Goal: Transaction & Acquisition: Purchase product/service

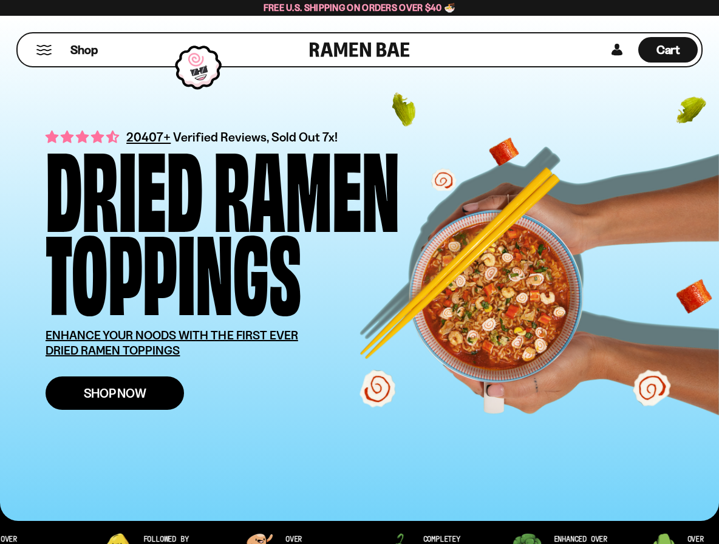
click at [123, 400] on span "Shop Now" at bounding box center [115, 393] width 63 height 13
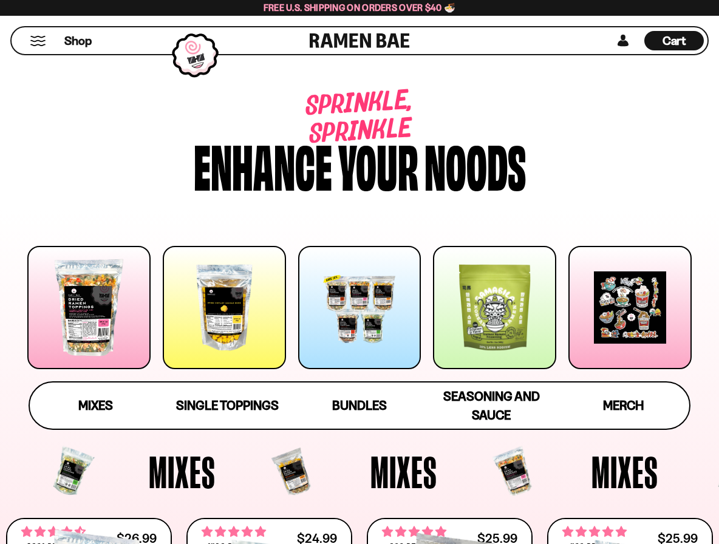
scroll to position [121, 0]
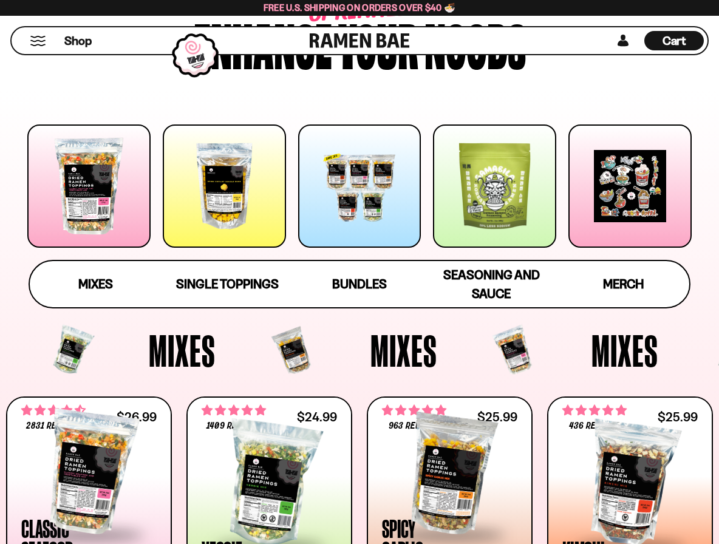
click at [93, 172] on div at bounding box center [88, 185] width 123 height 123
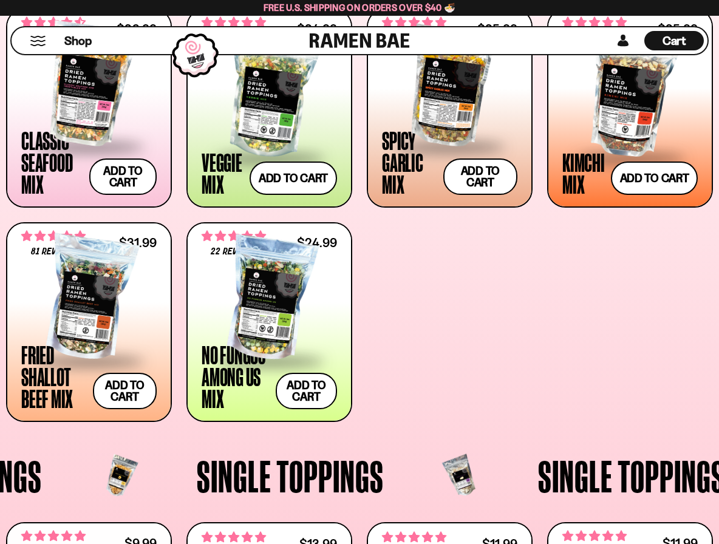
scroll to position [490, 0]
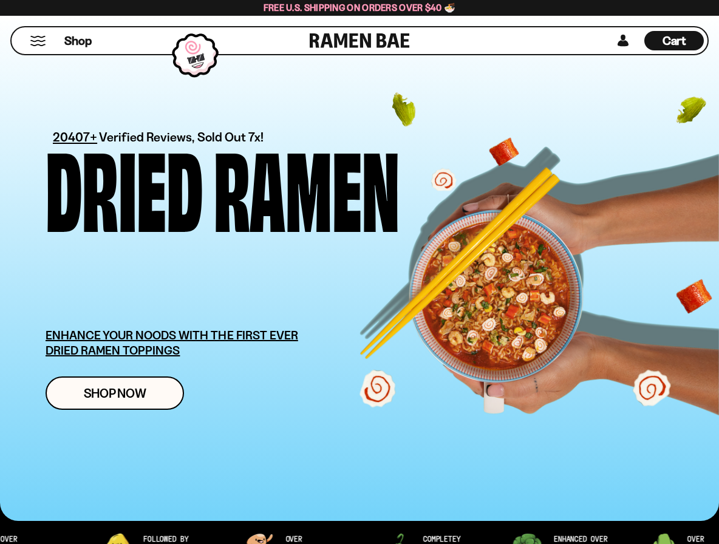
scroll to position [121, 0]
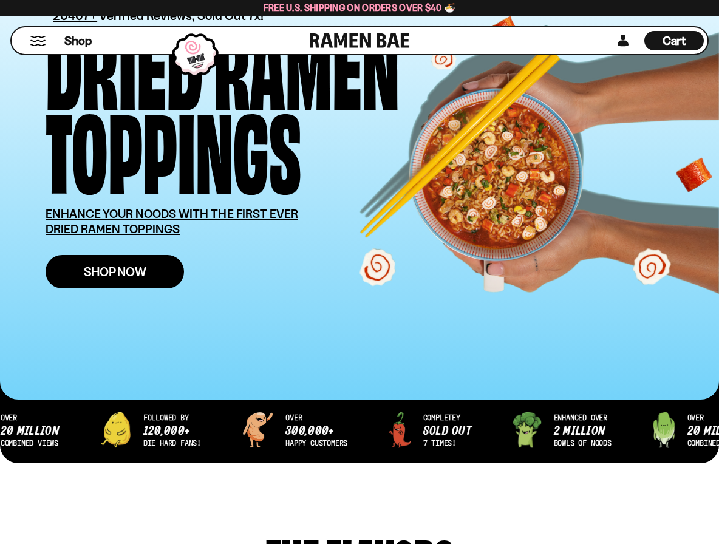
click at [106, 268] on span "Shop Now" at bounding box center [115, 271] width 63 height 13
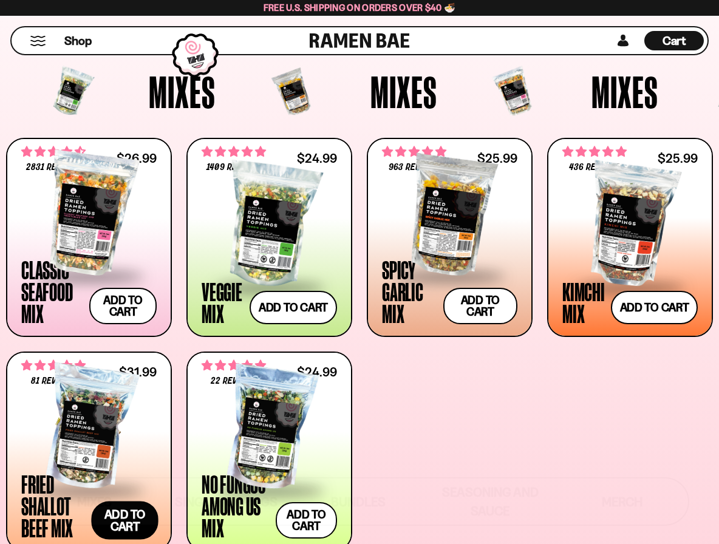
scroll to position [364, 0]
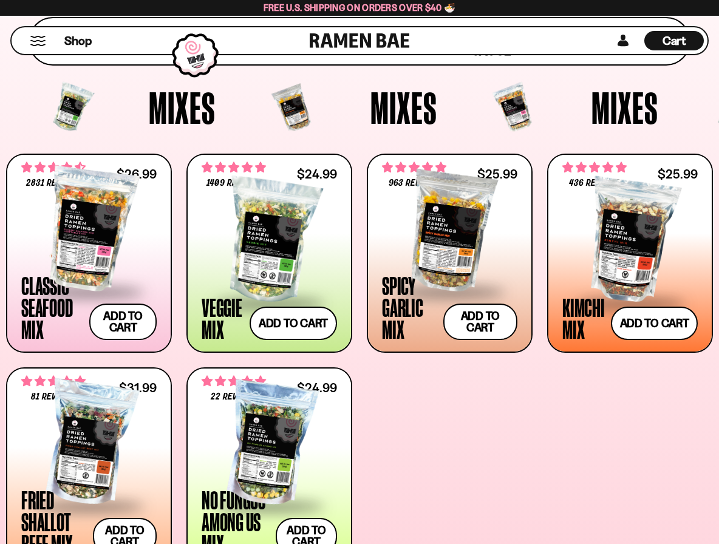
click at [79, 229] on div at bounding box center [88, 229] width 135 height 121
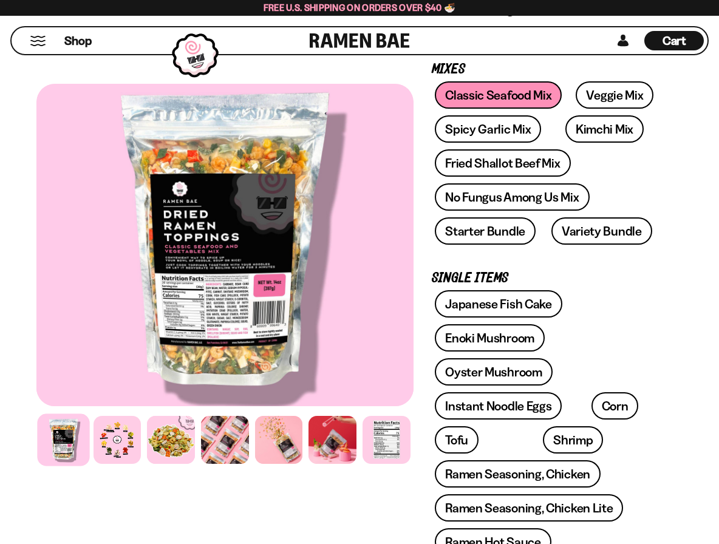
scroll to position [364, 0]
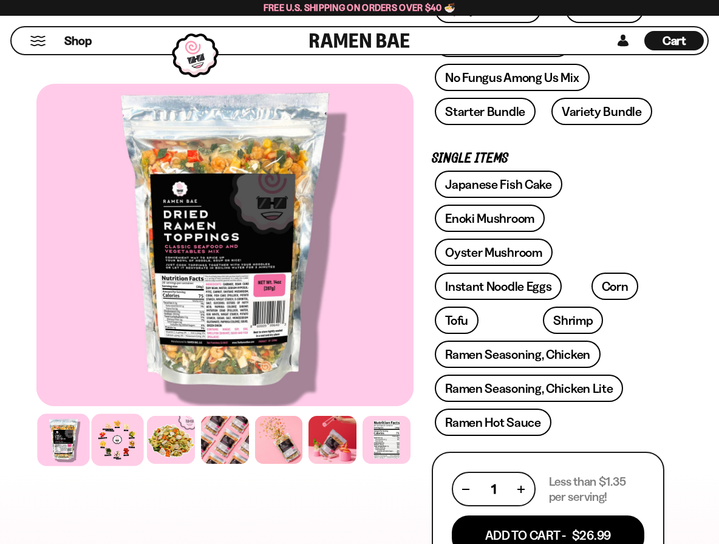
click at [126, 431] on div at bounding box center [117, 440] width 52 height 52
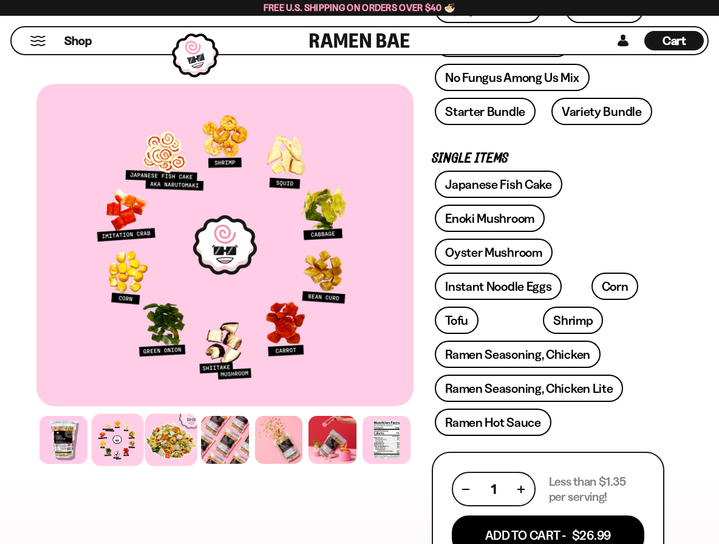
click at [161, 438] on div at bounding box center [171, 440] width 52 height 52
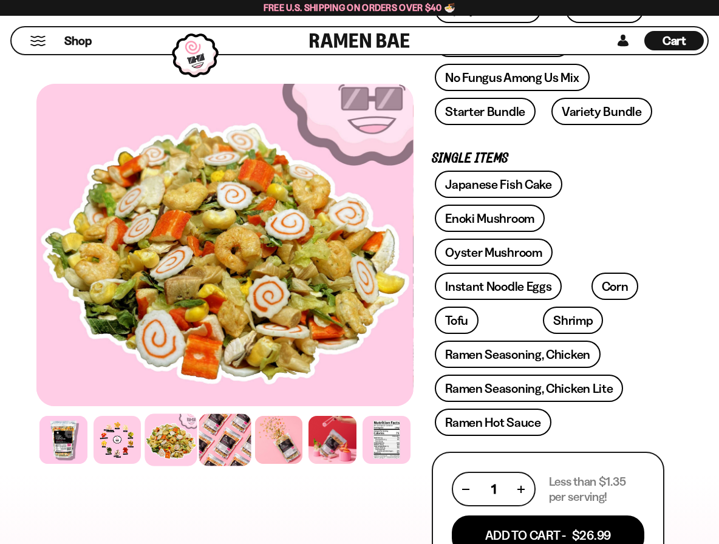
click at [221, 443] on div at bounding box center [225, 440] width 52 height 52
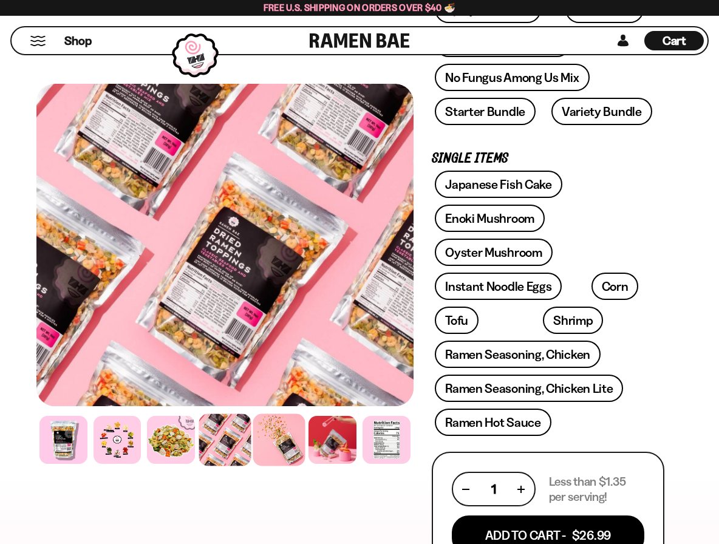
click at [276, 440] on div at bounding box center [279, 440] width 52 height 52
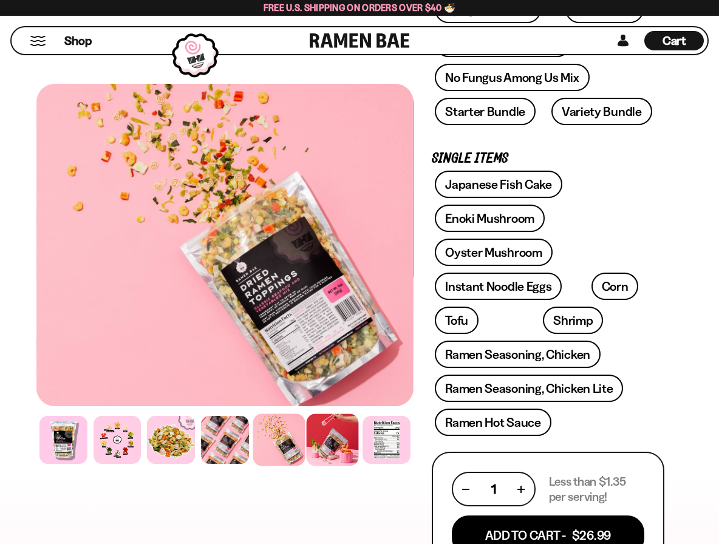
click at [330, 443] on div at bounding box center [333, 440] width 52 height 52
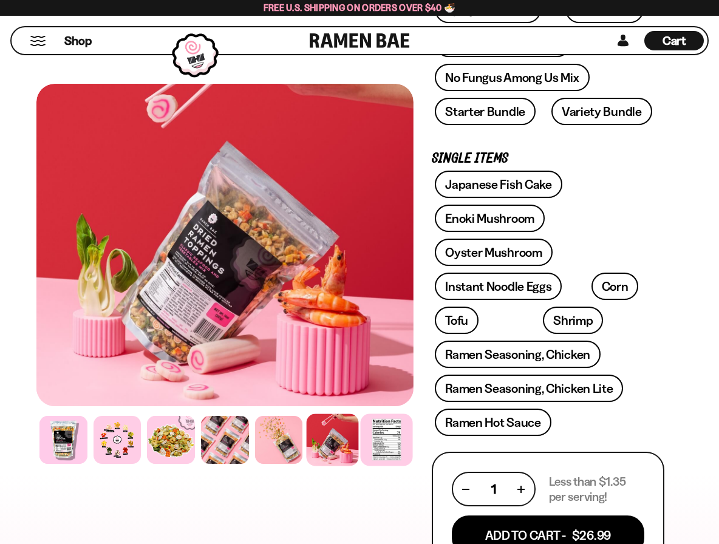
click at [390, 446] on div at bounding box center [386, 440] width 52 height 52
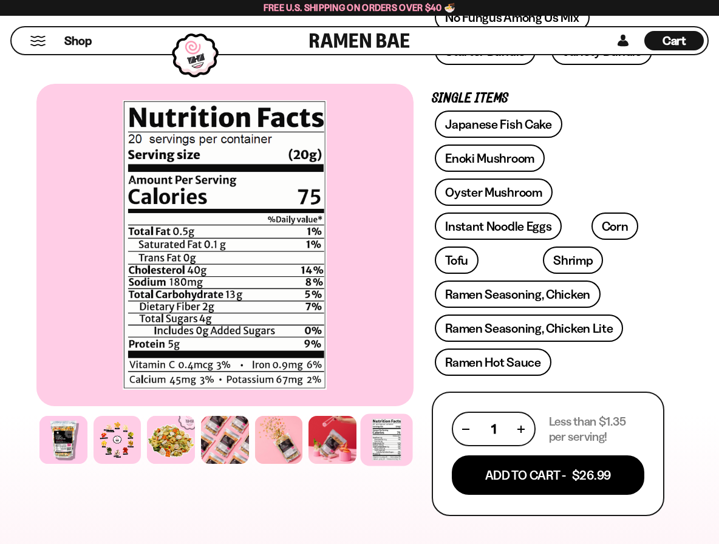
scroll to position [425, 0]
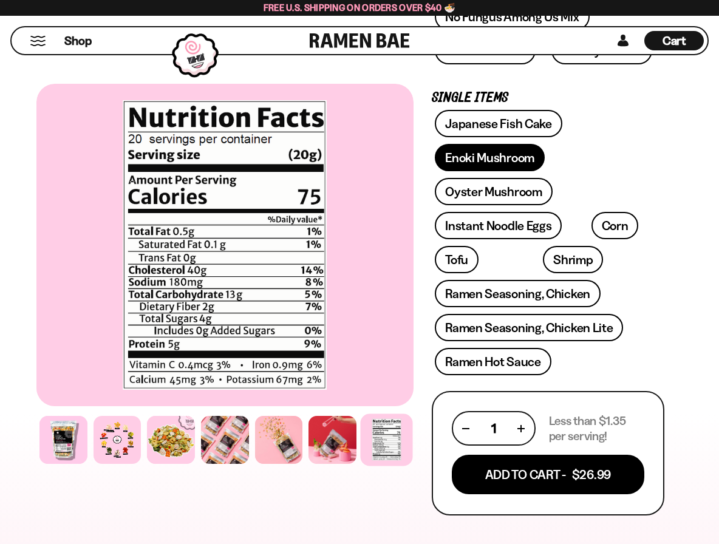
click at [476, 161] on link "Enoki Mushroom" at bounding box center [490, 157] width 110 height 27
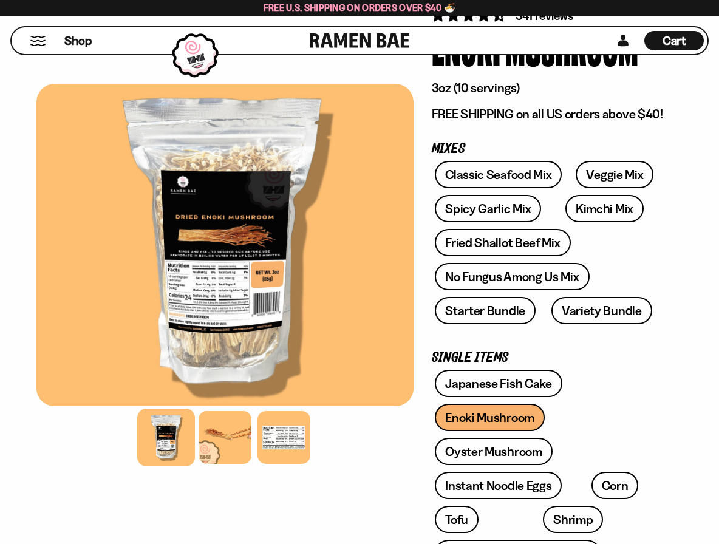
scroll to position [182, 0]
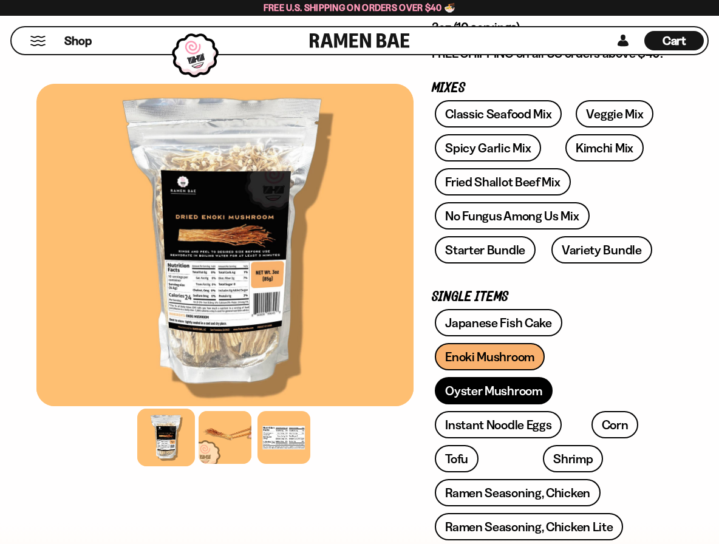
click at [476, 387] on link "Oyster Mushroom" at bounding box center [494, 390] width 118 height 27
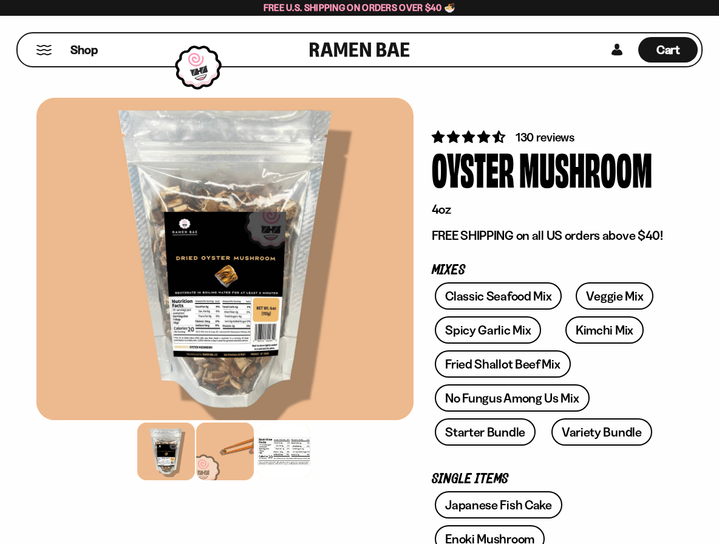
click at [236, 449] on div at bounding box center [225, 452] width 58 height 58
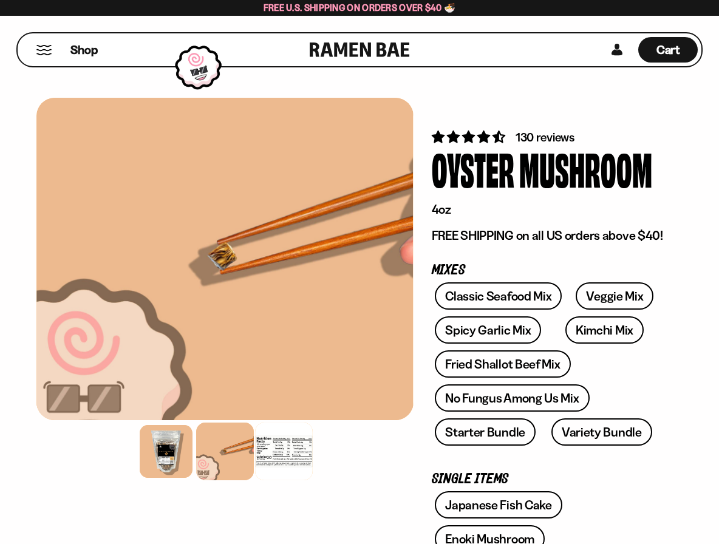
click at [278, 452] on div at bounding box center [284, 452] width 58 height 58
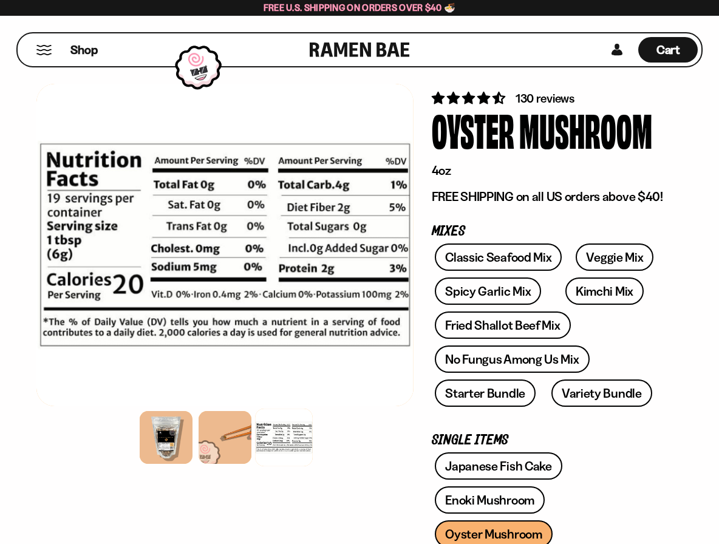
scroll to position [61, 0]
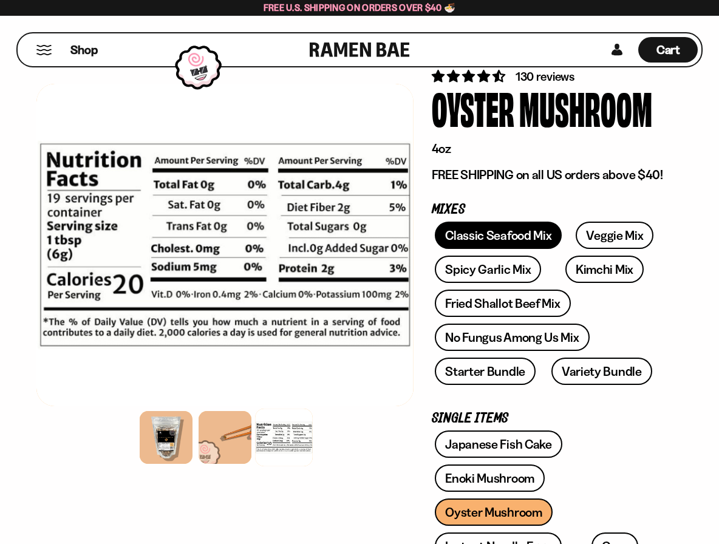
click at [477, 234] on link "Classic Seafood Mix" at bounding box center [498, 235] width 127 height 27
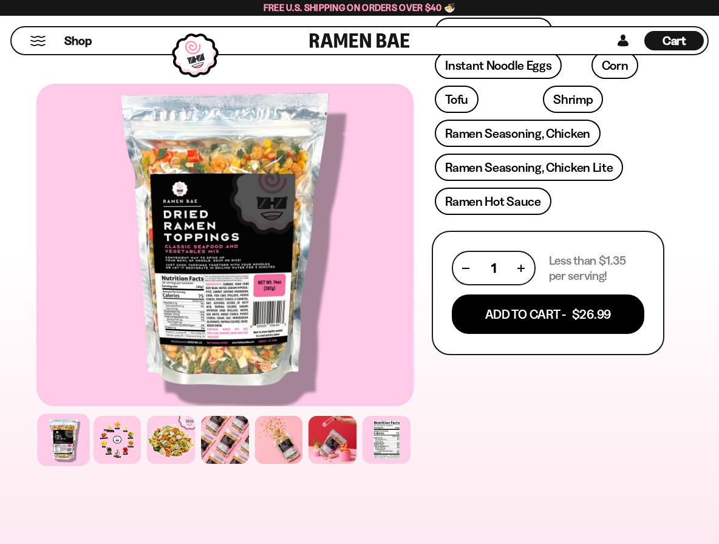
scroll to position [607, 0]
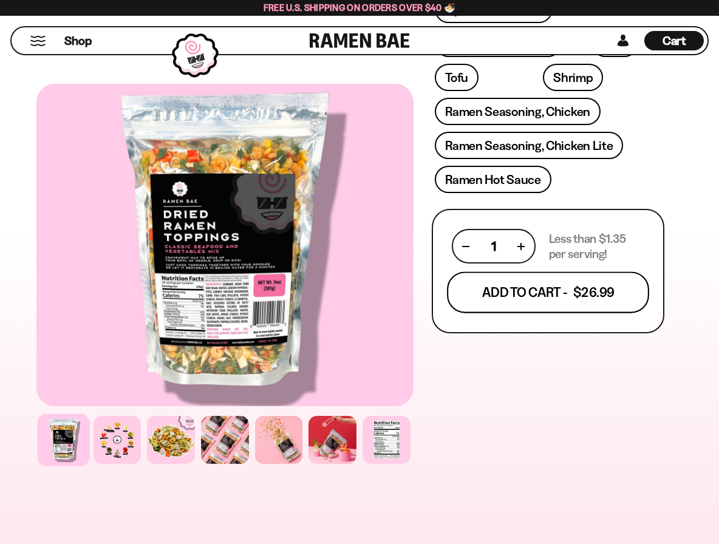
click at [525, 296] on button "Add To Cart - $26.99" at bounding box center [548, 292] width 202 height 41
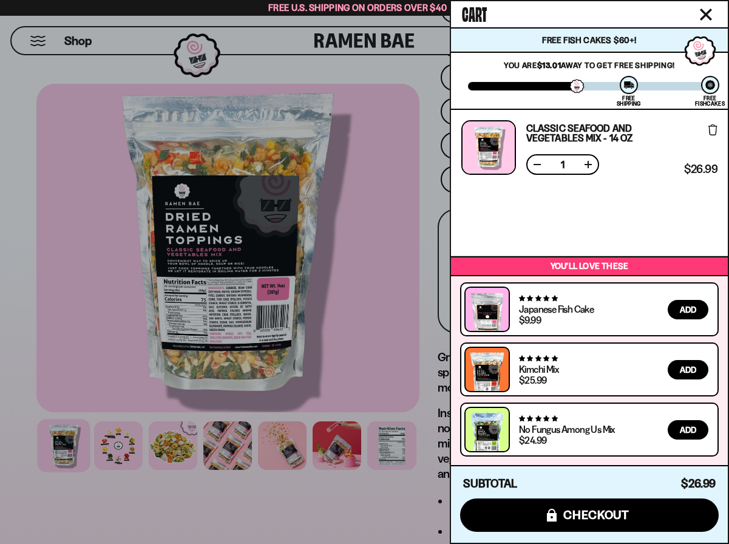
click at [341, 305] on div at bounding box center [364, 272] width 729 height 544
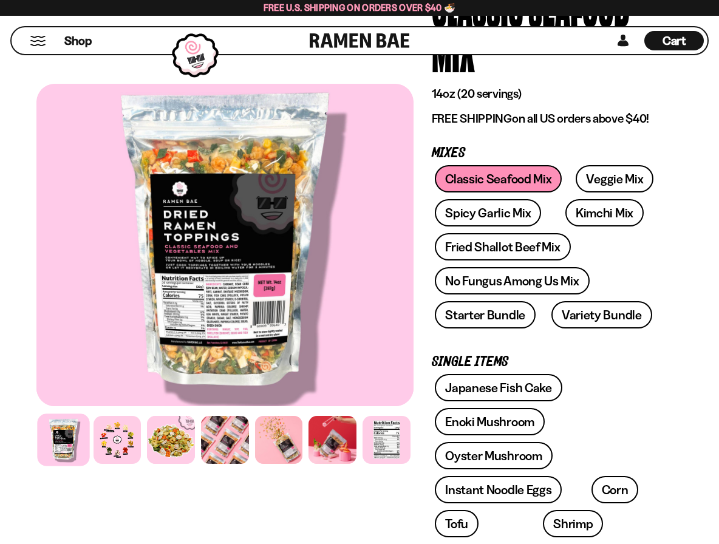
scroll to position [182, 0]
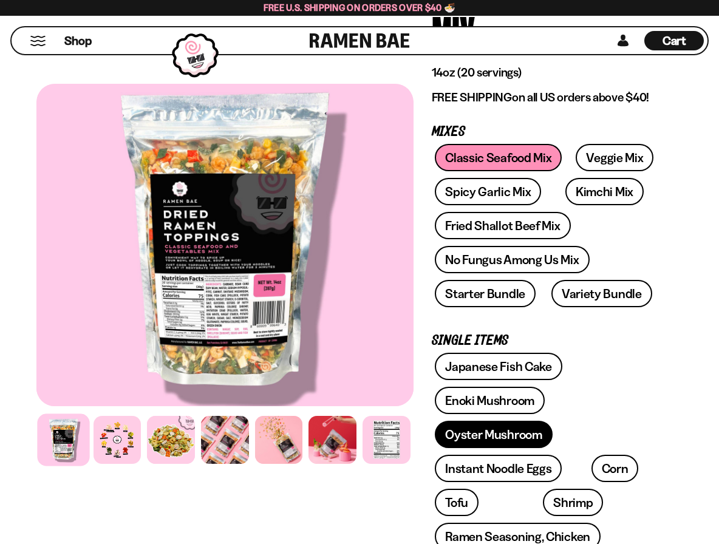
click at [469, 430] on link "Oyster Mushroom" at bounding box center [494, 434] width 118 height 27
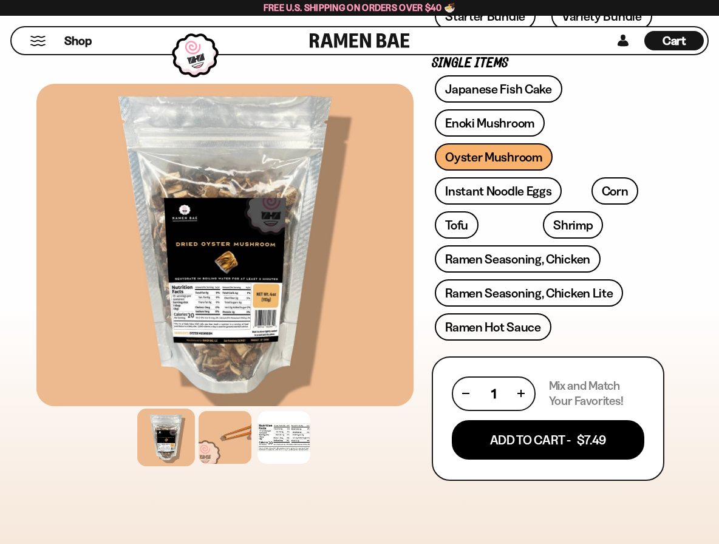
scroll to position [425, 0]
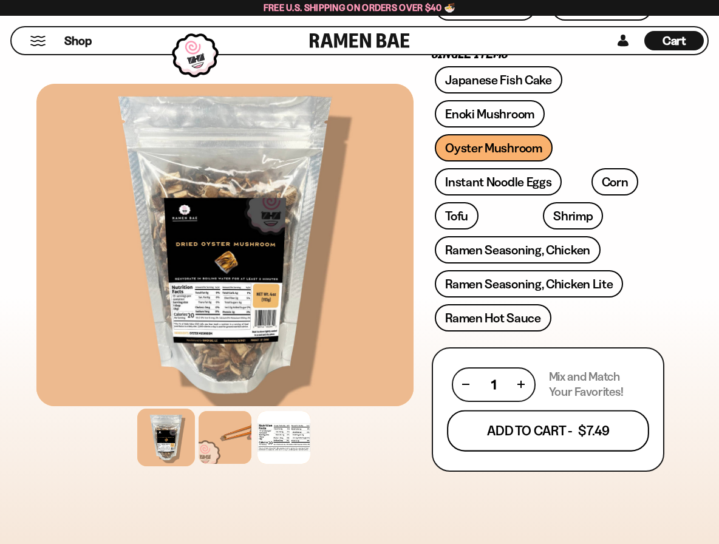
click at [522, 432] on button "Add To Cart - $7.49" at bounding box center [548, 430] width 202 height 41
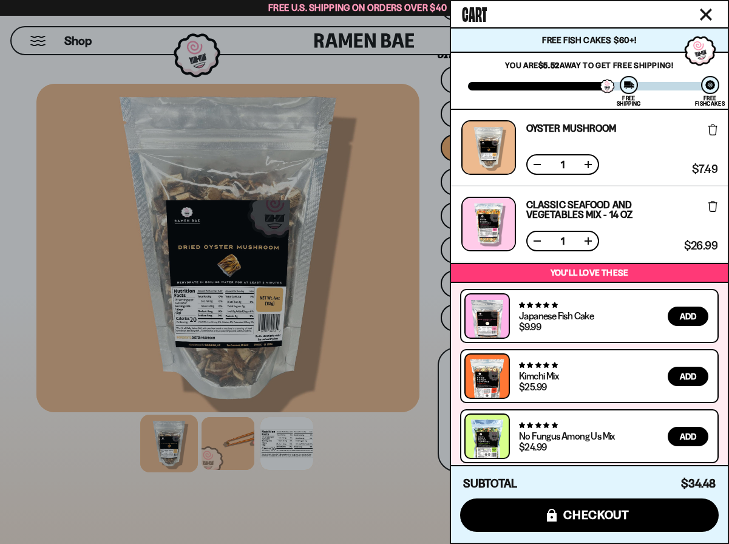
click at [392, 436] on div at bounding box center [364, 272] width 729 height 544
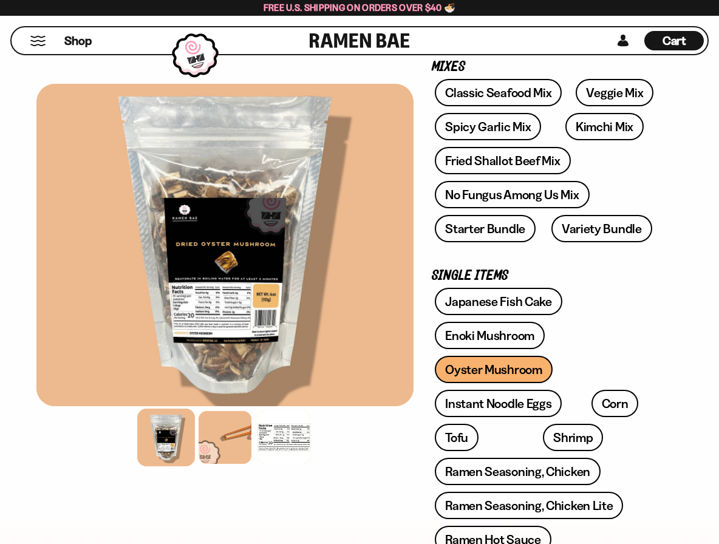
scroll to position [182, 0]
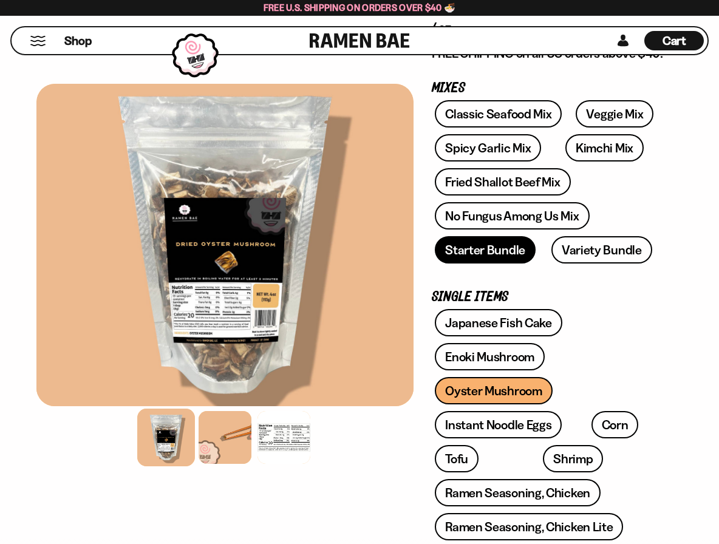
click at [489, 248] on link "Starter Bundle" at bounding box center [485, 249] width 101 height 27
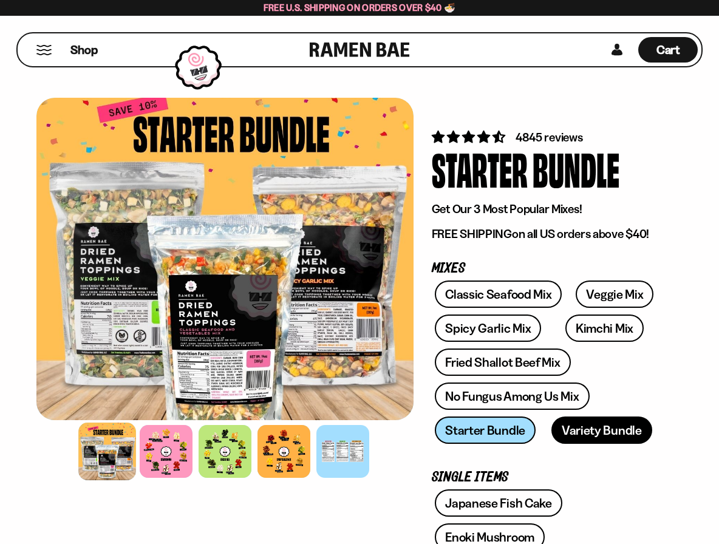
click at [570, 429] on link "Variety Bundle" at bounding box center [601, 430] width 101 height 27
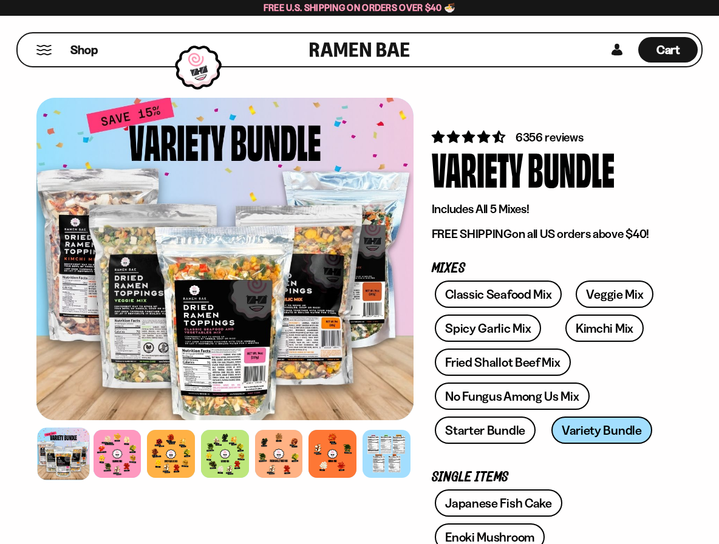
scroll to position [61, 0]
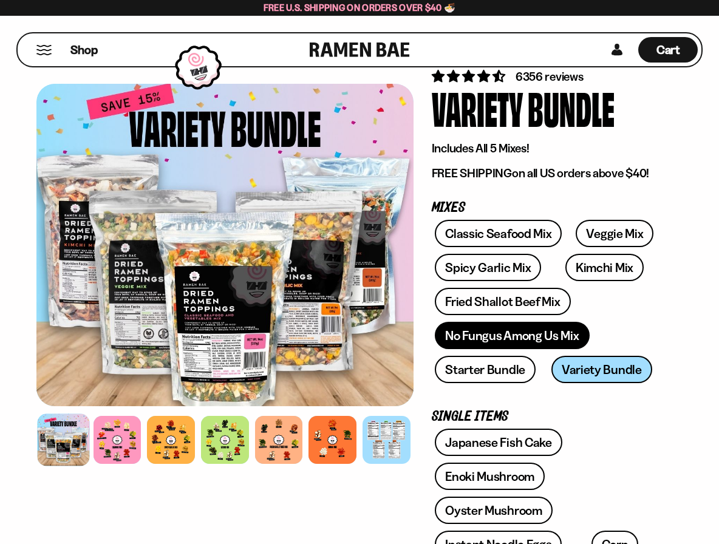
click at [502, 335] on link "No Fungus Among Us Mix" at bounding box center [512, 335] width 154 height 27
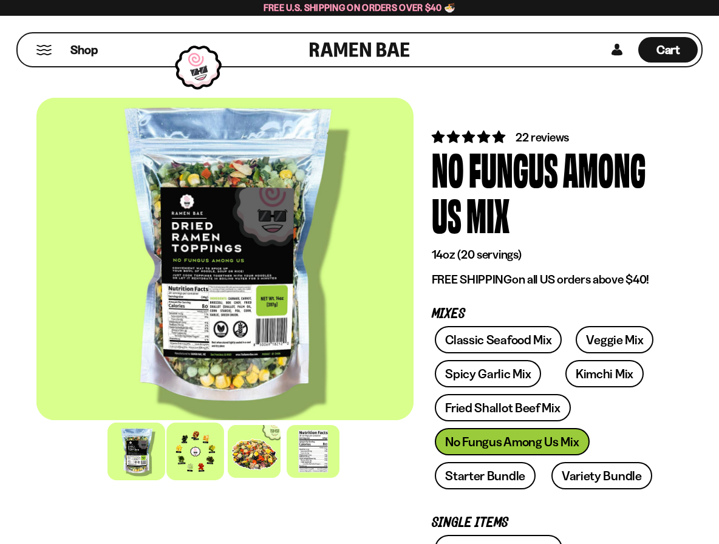
click at [202, 447] on div at bounding box center [195, 452] width 58 height 58
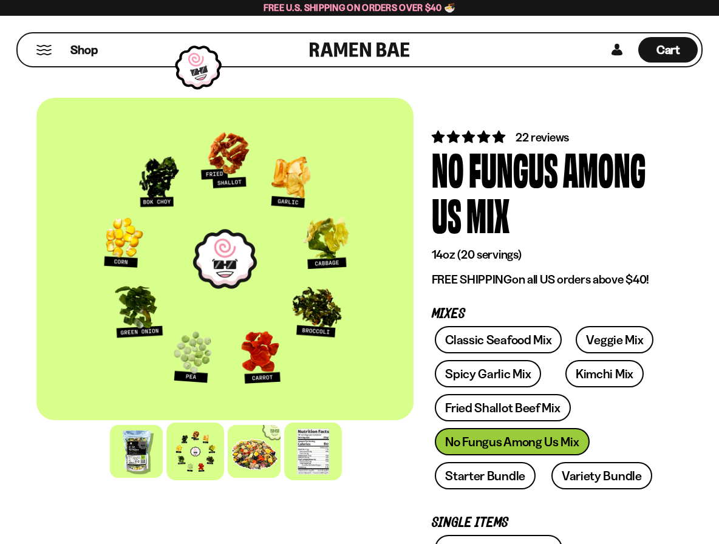
click at [309, 452] on div at bounding box center [313, 452] width 58 height 58
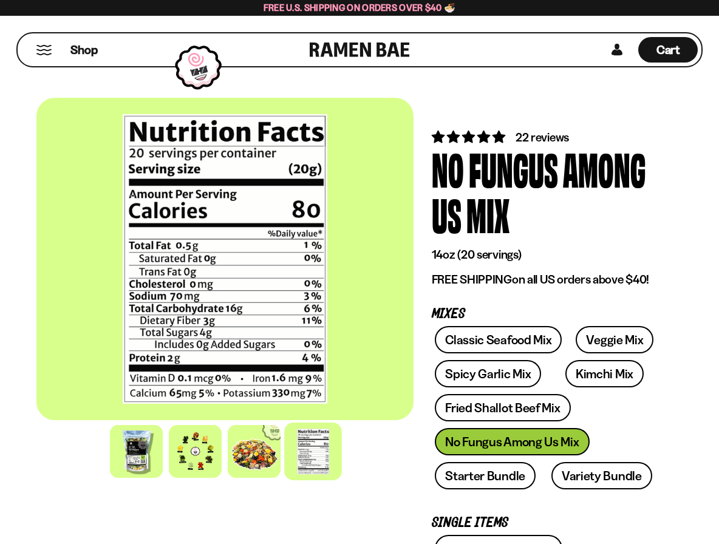
scroll to position [61, 0]
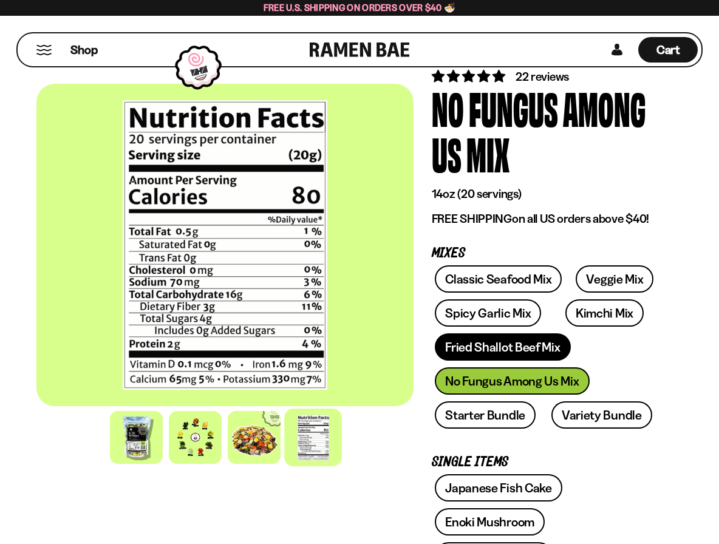
click at [476, 352] on link "Fried Shallot Beef Mix" at bounding box center [502, 346] width 135 height 27
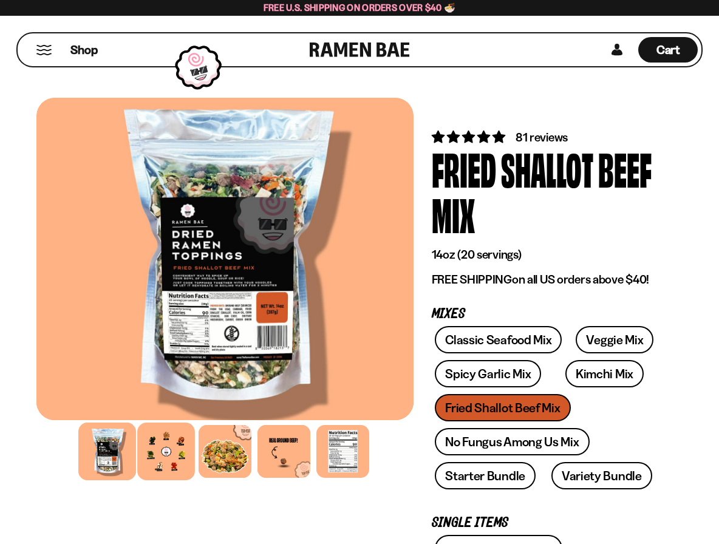
click at [161, 460] on div at bounding box center [166, 452] width 58 height 58
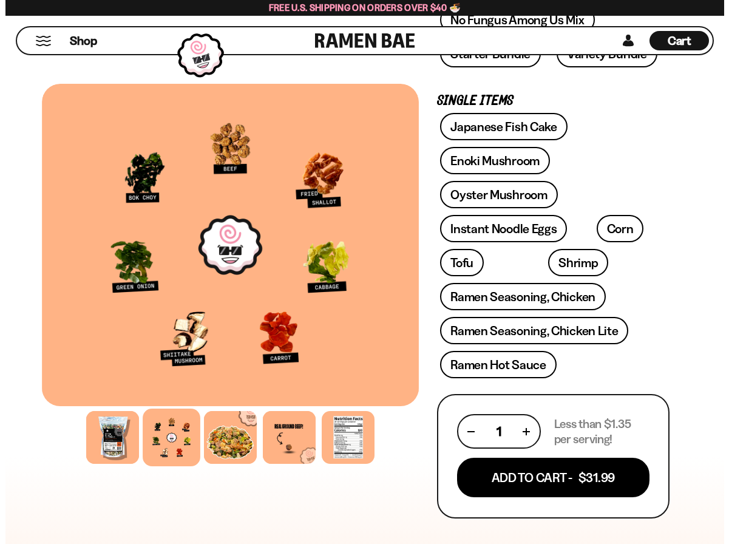
scroll to position [425, 0]
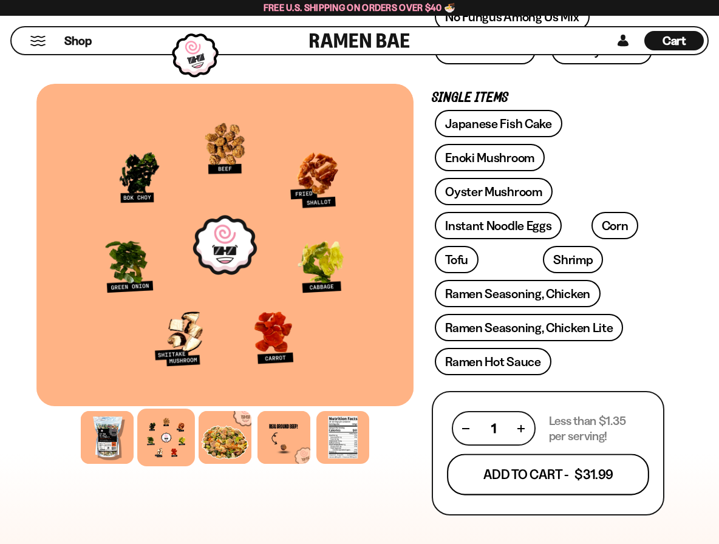
click at [507, 473] on button "Add To Cart - $31.99" at bounding box center [548, 474] width 202 height 41
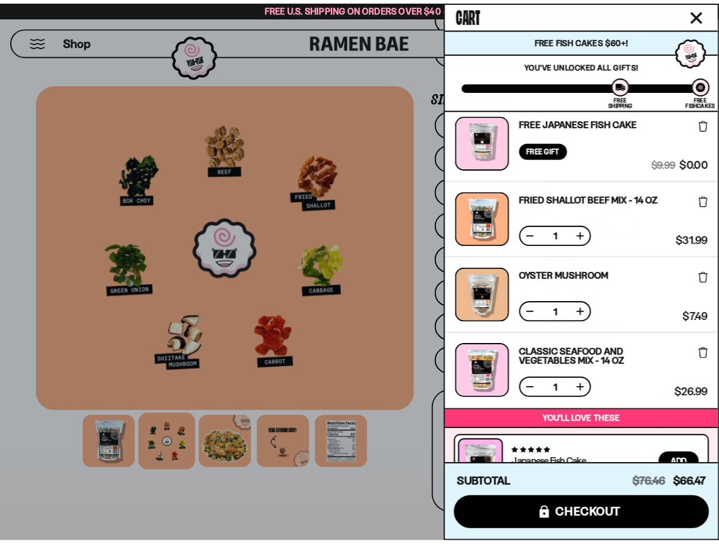
scroll to position [0, 0]
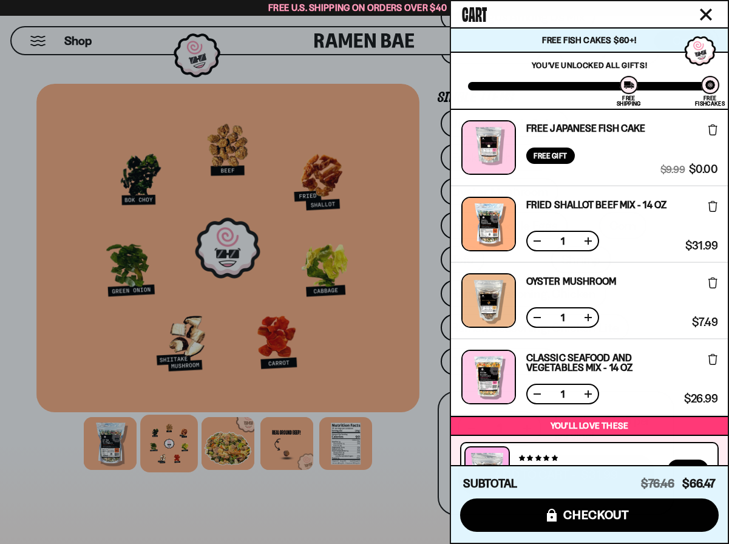
click at [534, 239] on button at bounding box center [537, 241] width 12 height 12
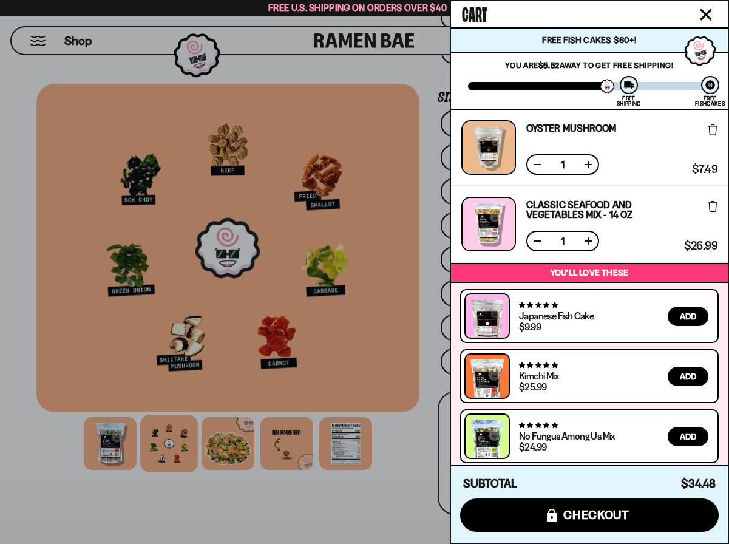
click at [538, 165] on button at bounding box center [537, 164] width 12 height 12
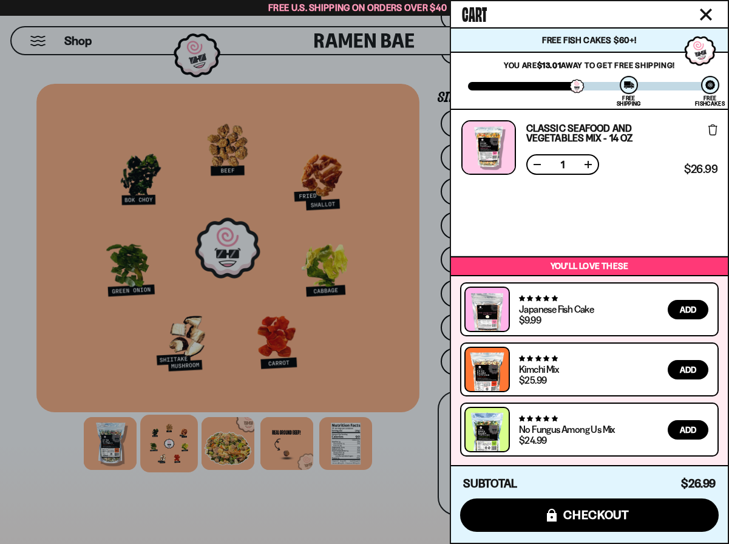
click at [538, 165] on button at bounding box center [537, 164] width 12 height 12
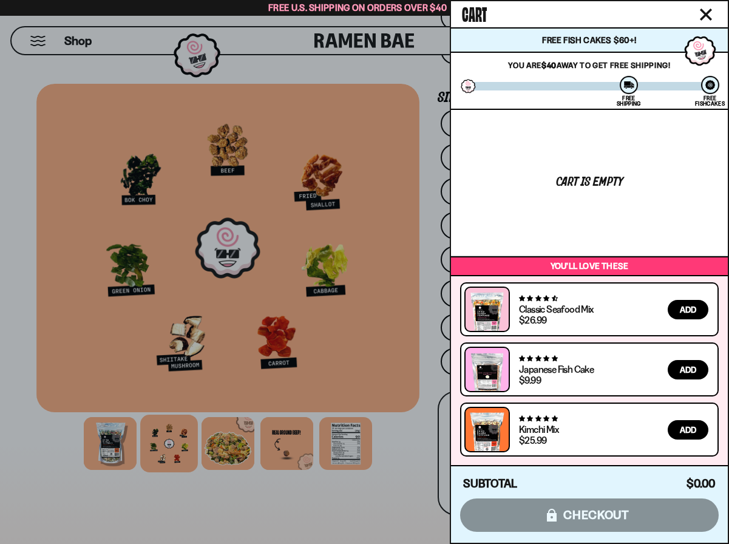
click at [709, 4] on div "Cart" at bounding box center [589, 14] width 277 height 26
click at [705, 17] on icon "Close cart" at bounding box center [706, 14] width 11 height 11
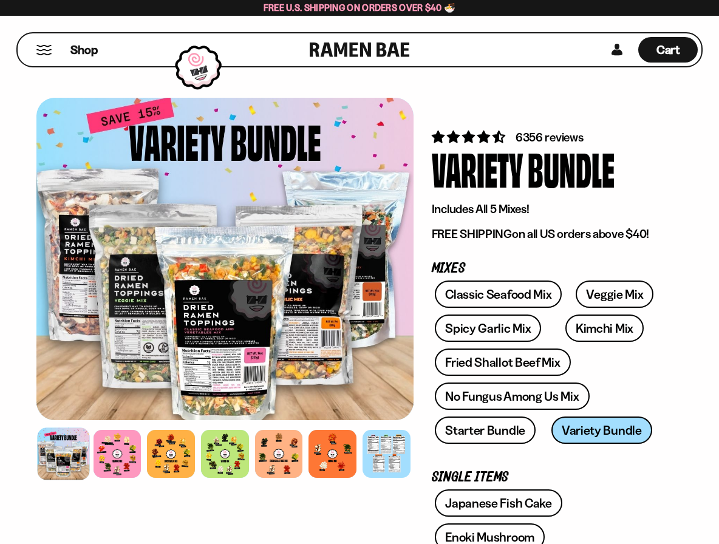
scroll to position [61, 0]
